Goal: Navigation & Orientation: Find specific page/section

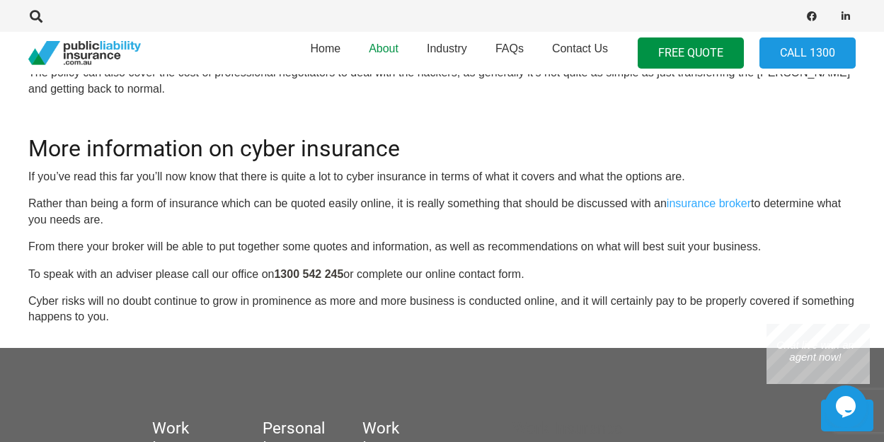
click at [395, 37] on link "About" at bounding box center [384, 53] width 58 height 51
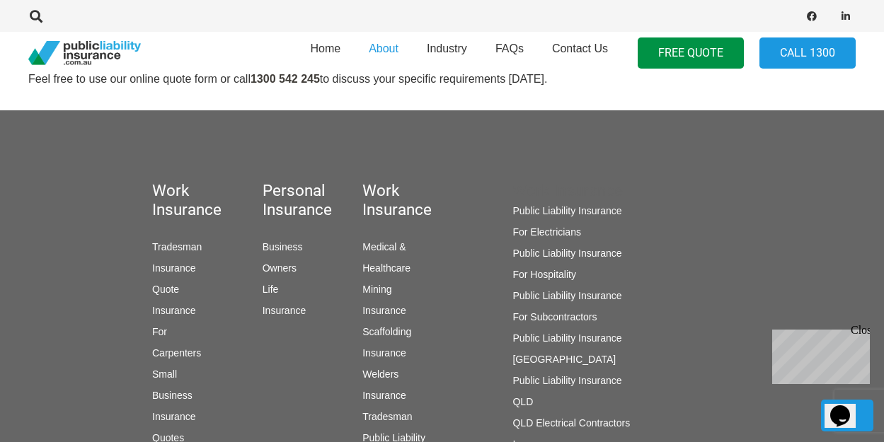
scroll to position [822, 0]
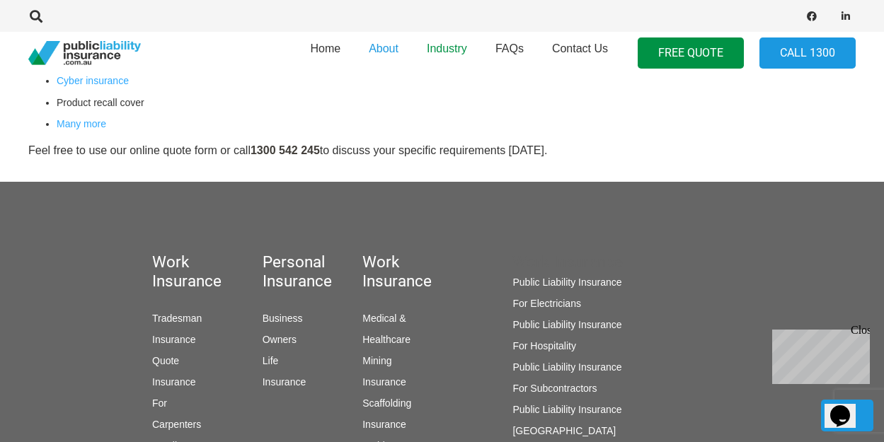
click at [473, 40] on link "Industry" at bounding box center [447, 53] width 69 height 51
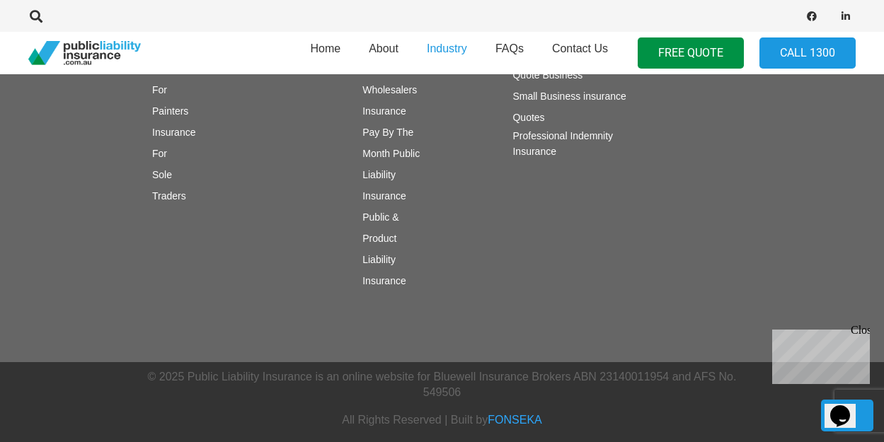
scroll to position [1843, 0]
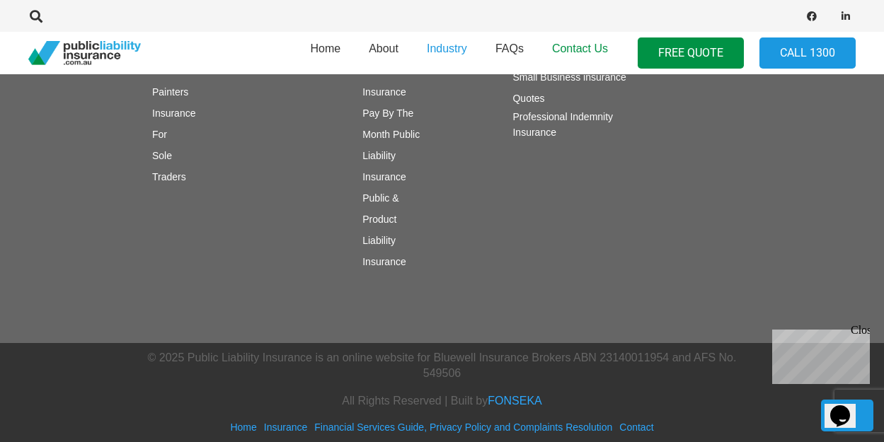
click at [584, 45] on span "Contact Us" at bounding box center [580, 48] width 56 height 12
